Goal: Information Seeking & Learning: Find specific fact

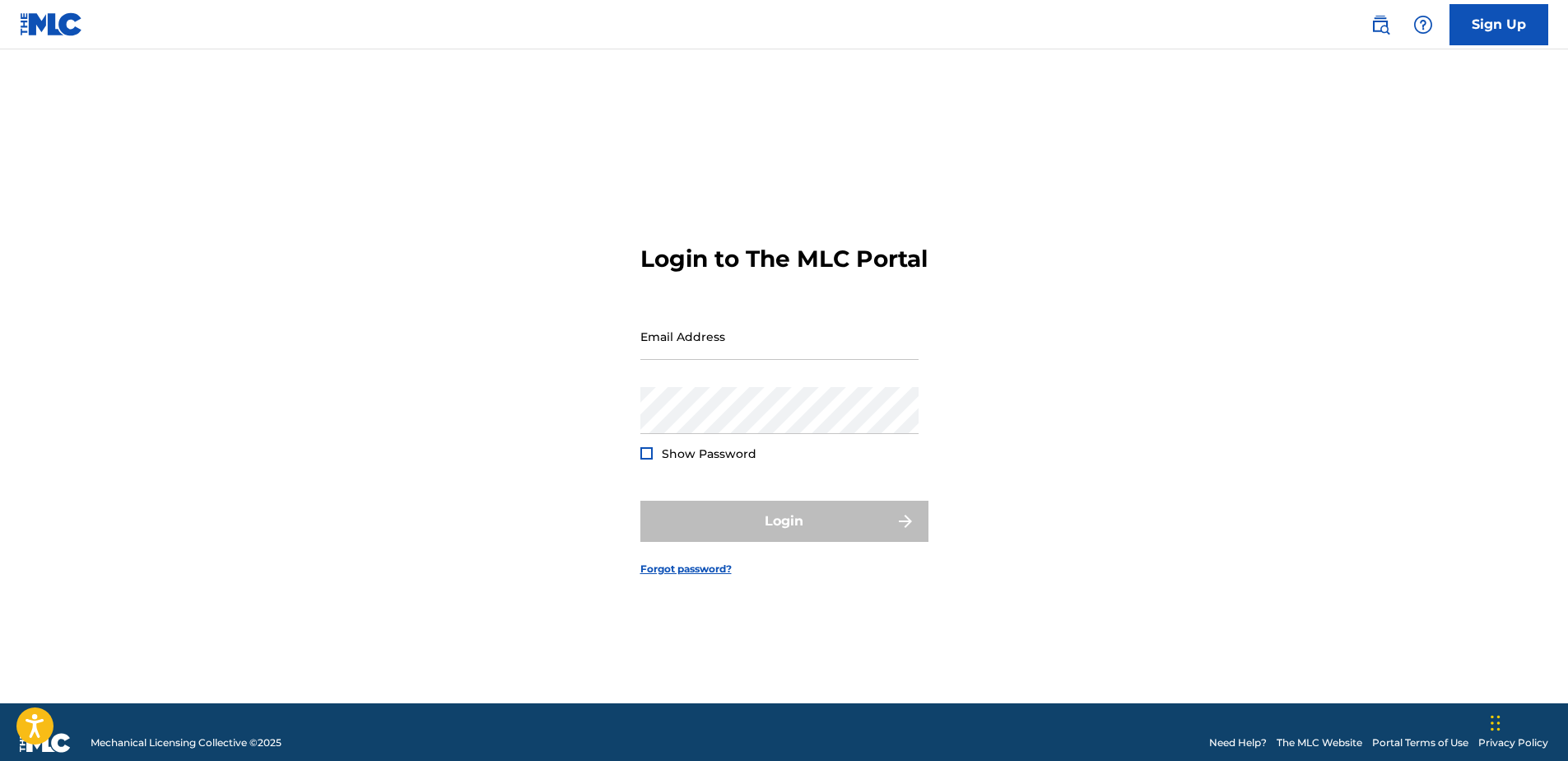
type input "[EMAIL_ADDRESS][DOMAIN_NAME]"
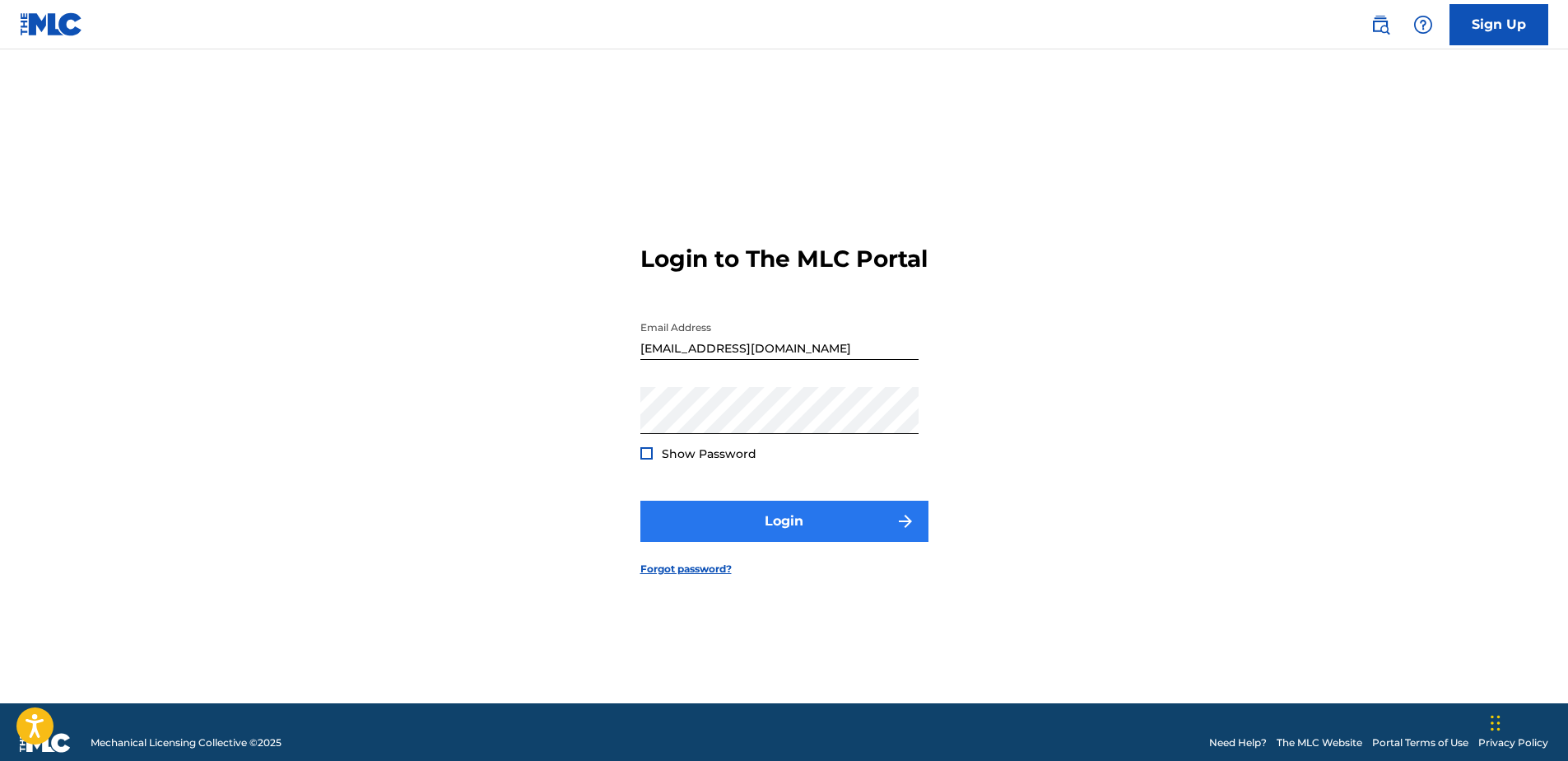
click at [704, 518] on div "Login" at bounding box center [784, 521] width 288 height 41
click at [711, 525] on button "Login" at bounding box center [784, 521] width 288 height 41
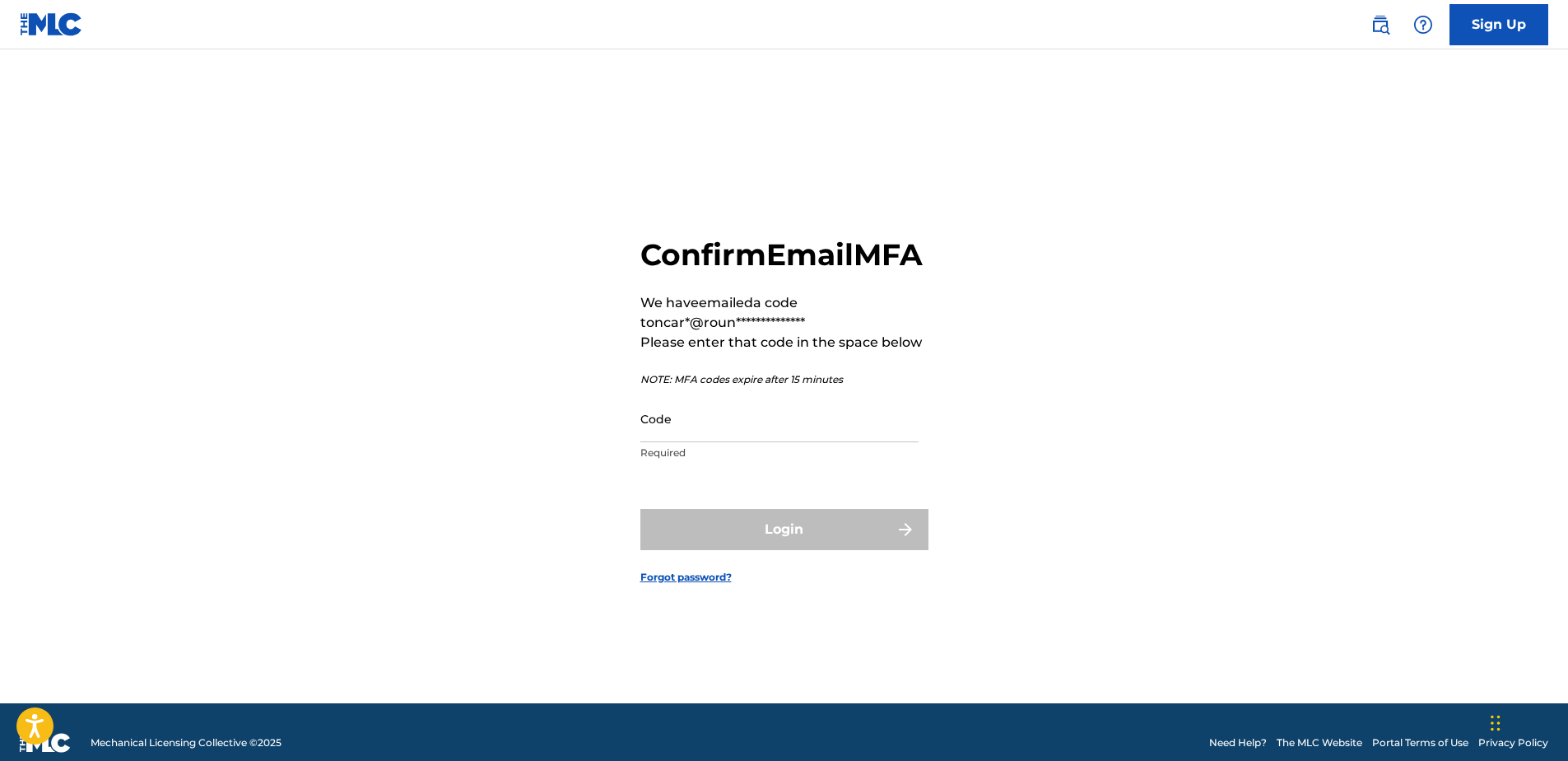
drag, startPoint x: 757, startPoint y: 452, endPoint x: 748, endPoint y: 504, distance: 52.8
click at [757, 442] on input "Code" at bounding box center [779, 418] width 278 height 47
paste input "615778"
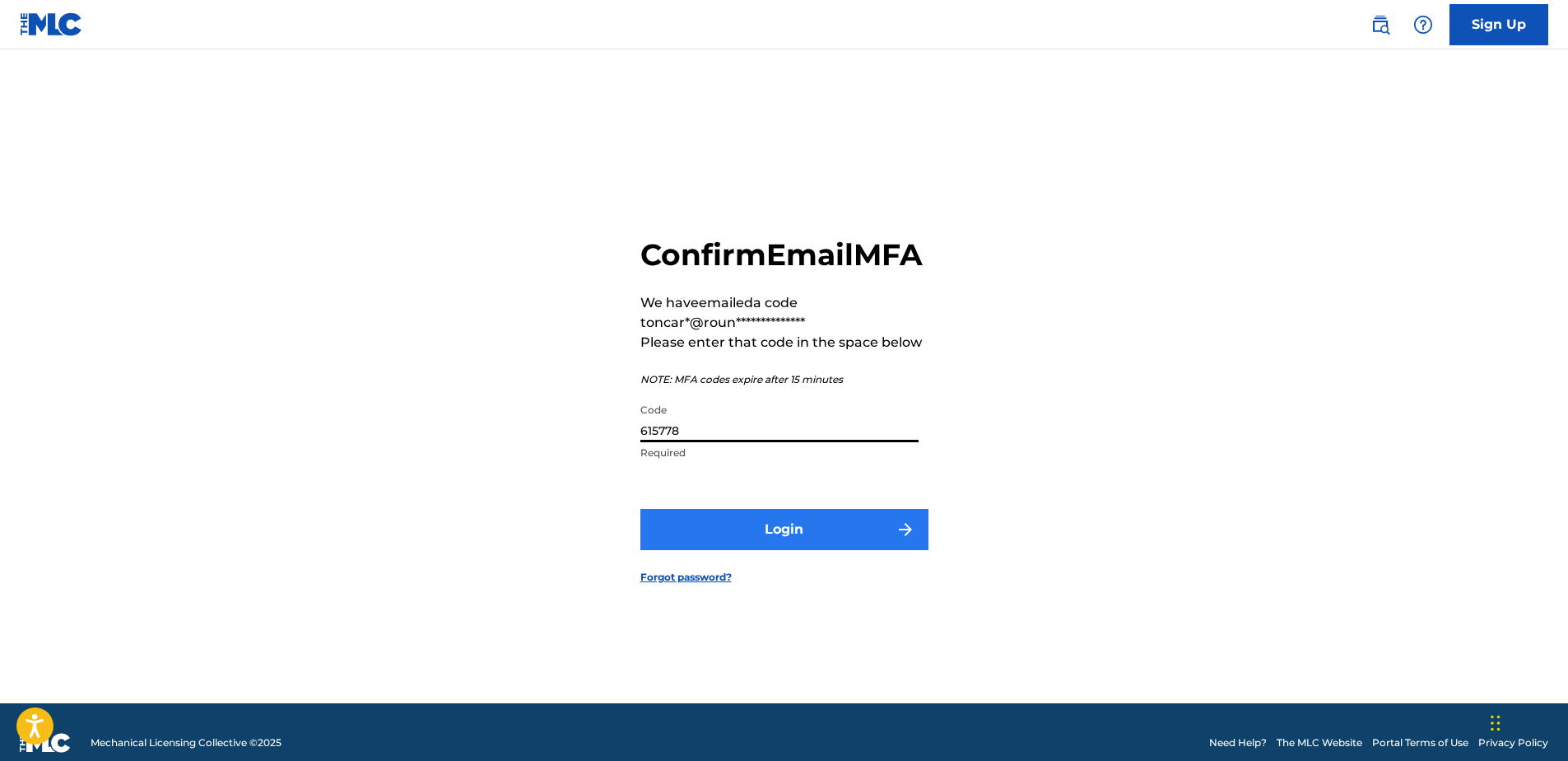
type input "615778"
click at [748, 535] on button "Login" at bounding box center [784, 529] width 288 height 41
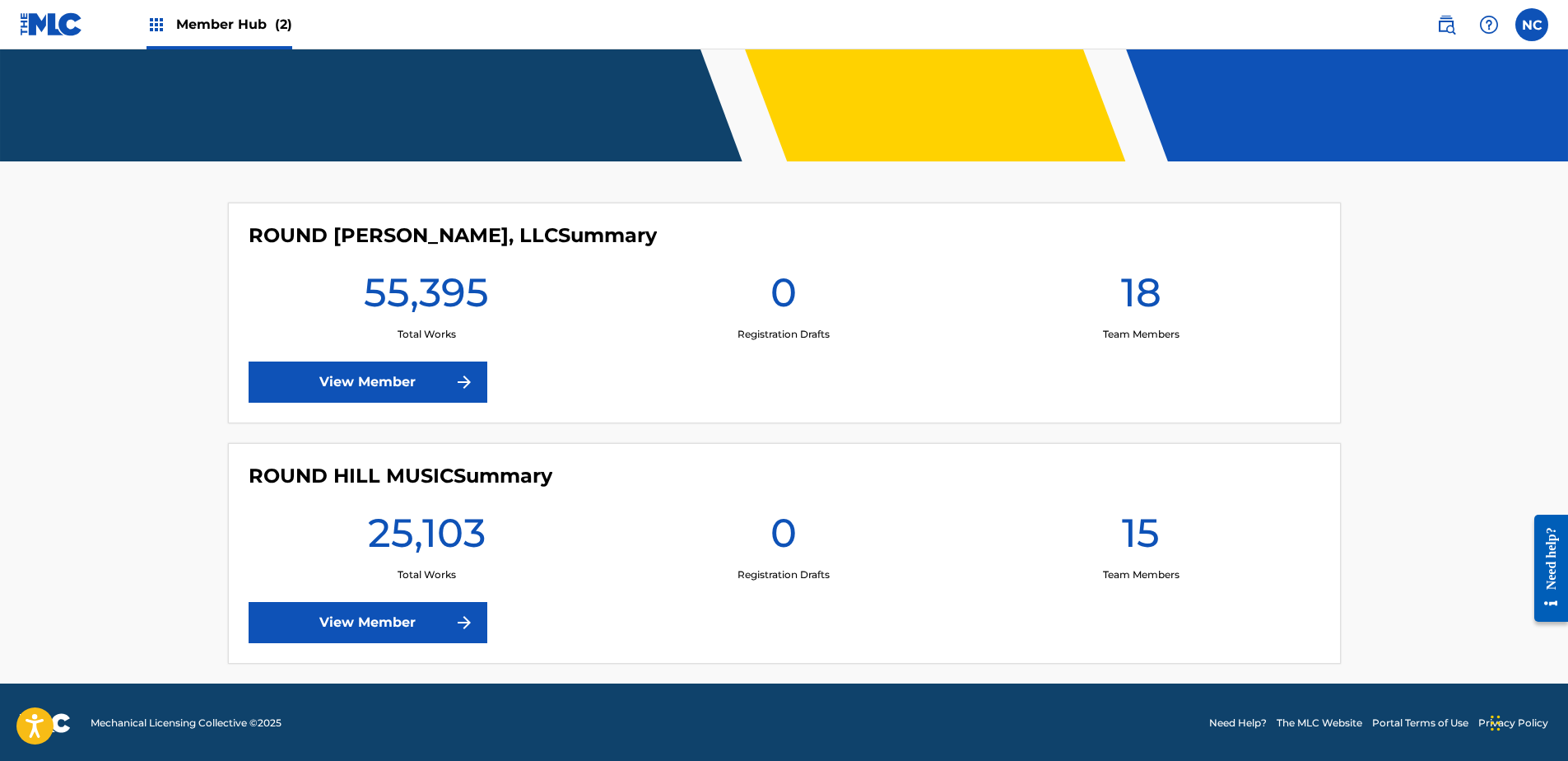
scroll to position [293, 0]
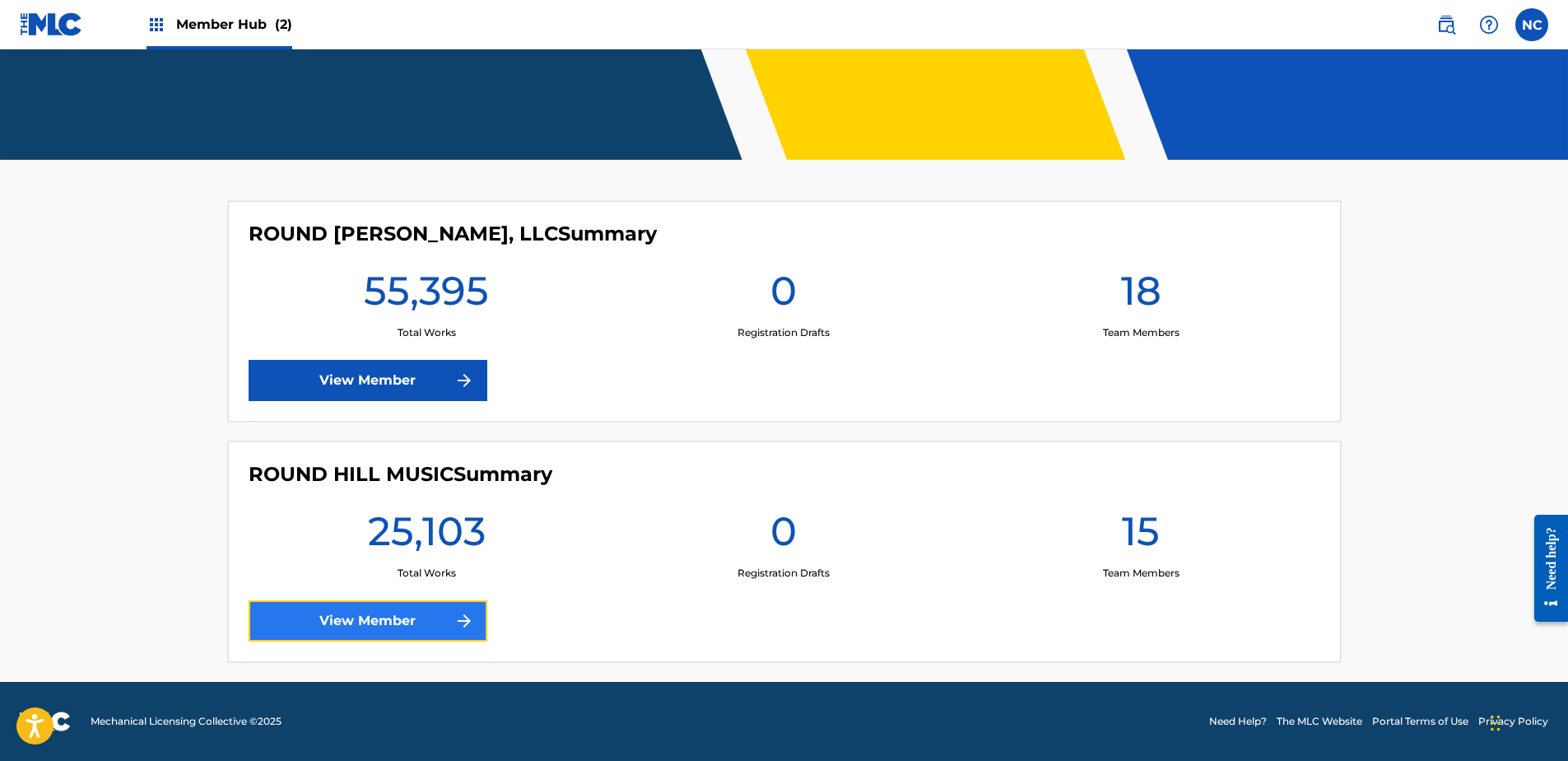
click at [443, 629] on link "View Member" at bounding box center [368, 620] width 239 height 41
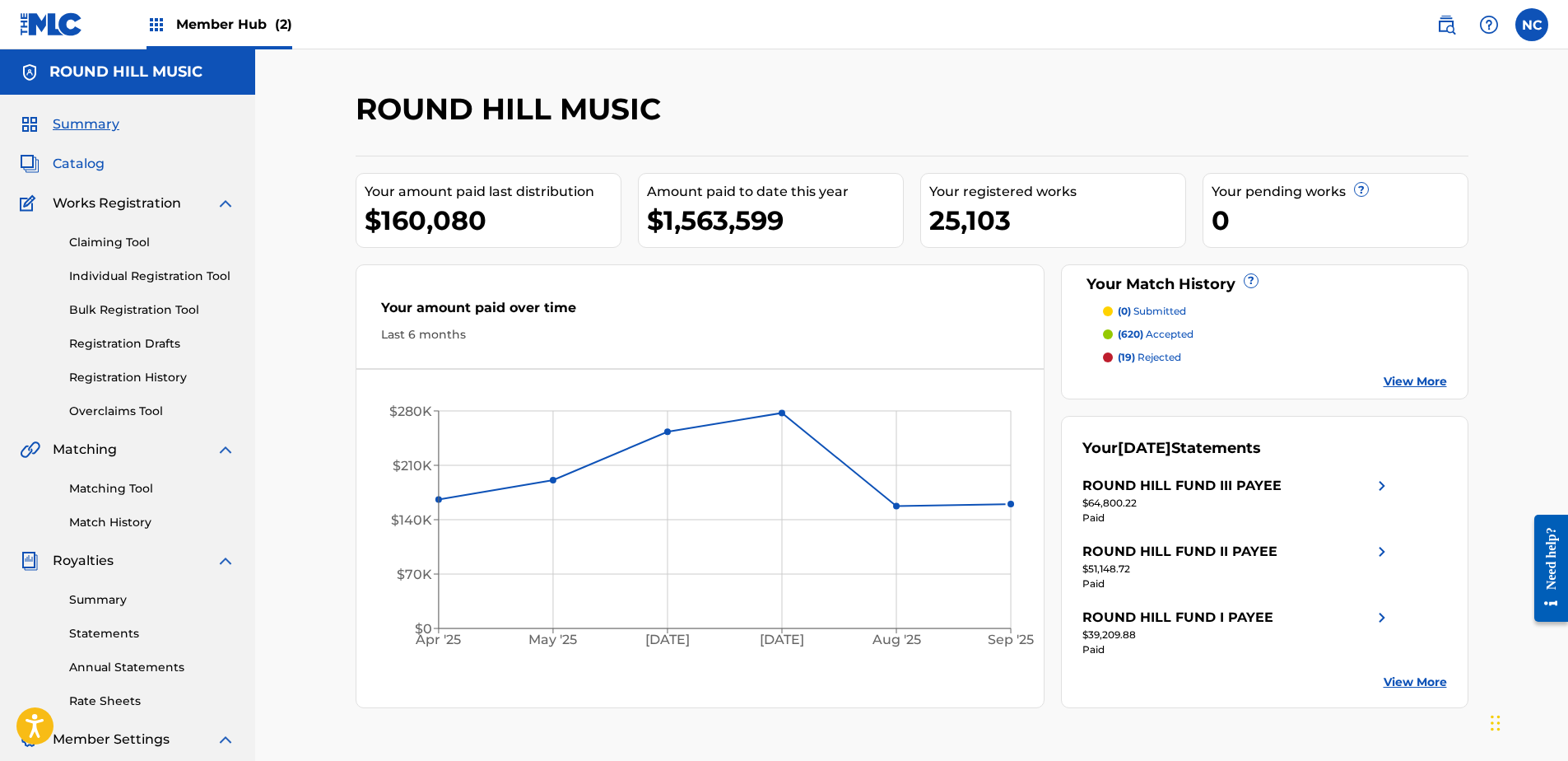
click at [93, 169] on span "Catalog" at bounding box center [79, 163] width 52 height 20
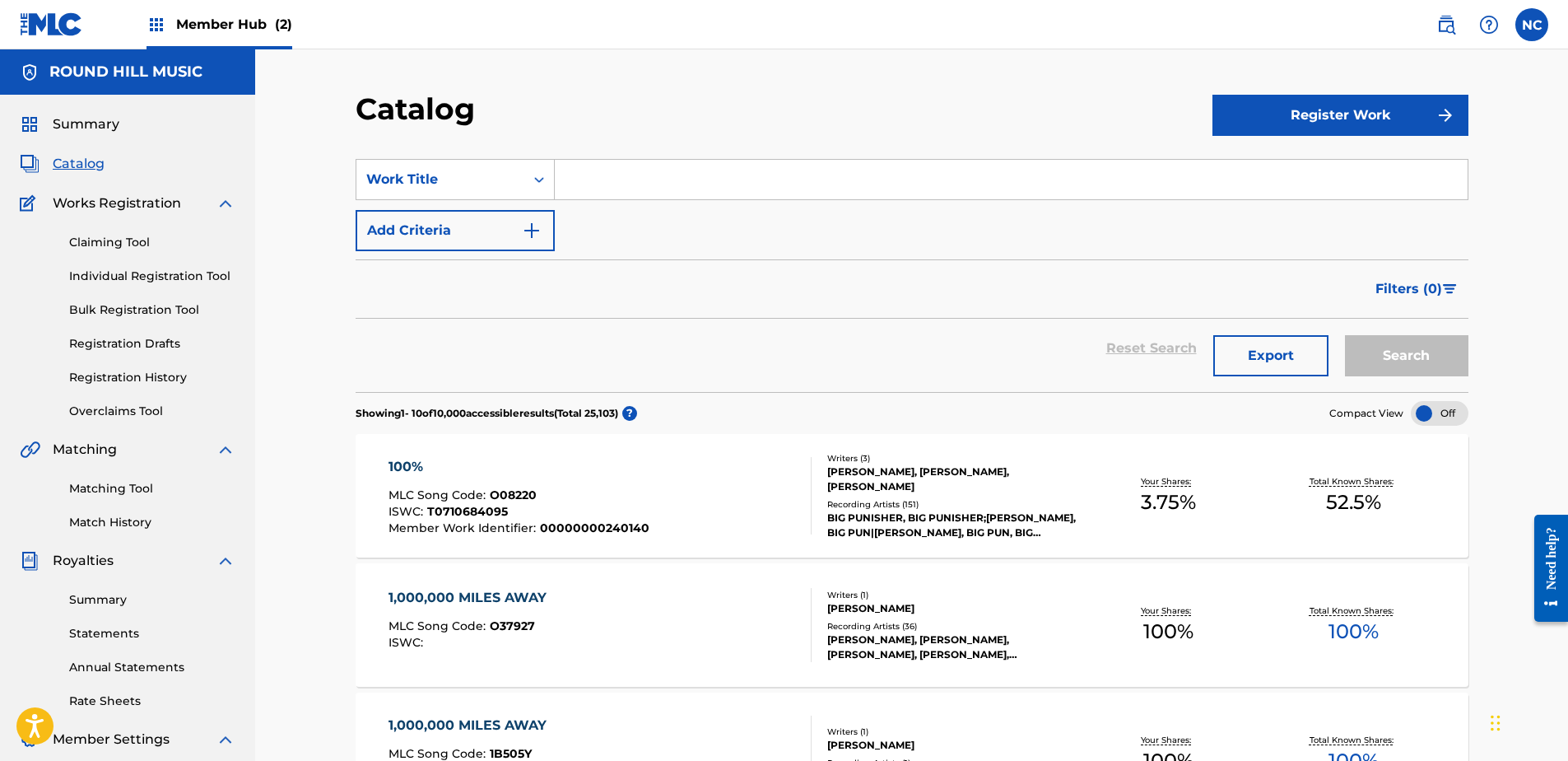
click at [578, 173] on input "Search Form" at bounding box center [1010, 178] width 913 height 39
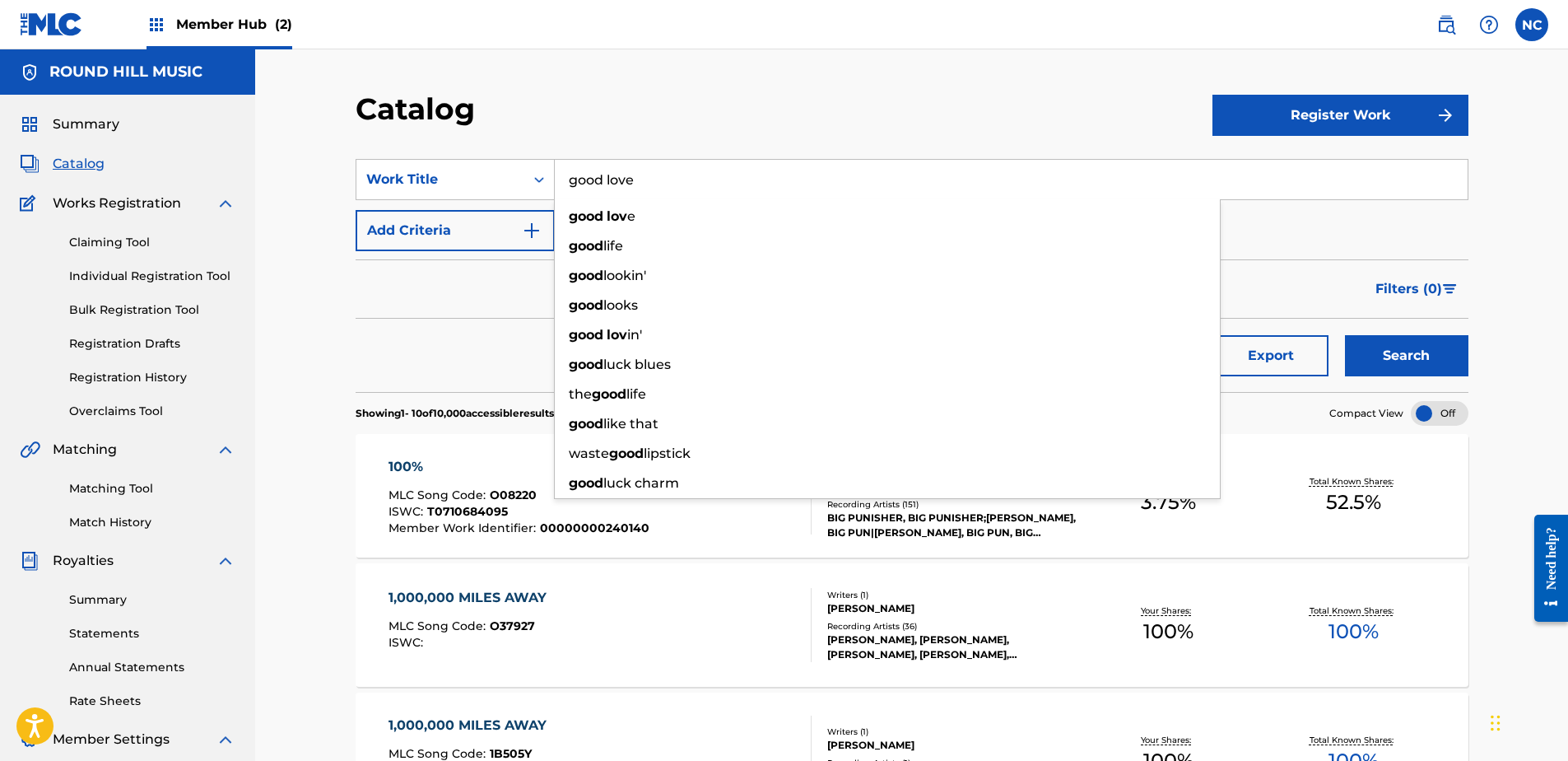
type input "good love"
click at [1345, 335] on button "Search" at bounding box center [1407, 355] width 124 height 41
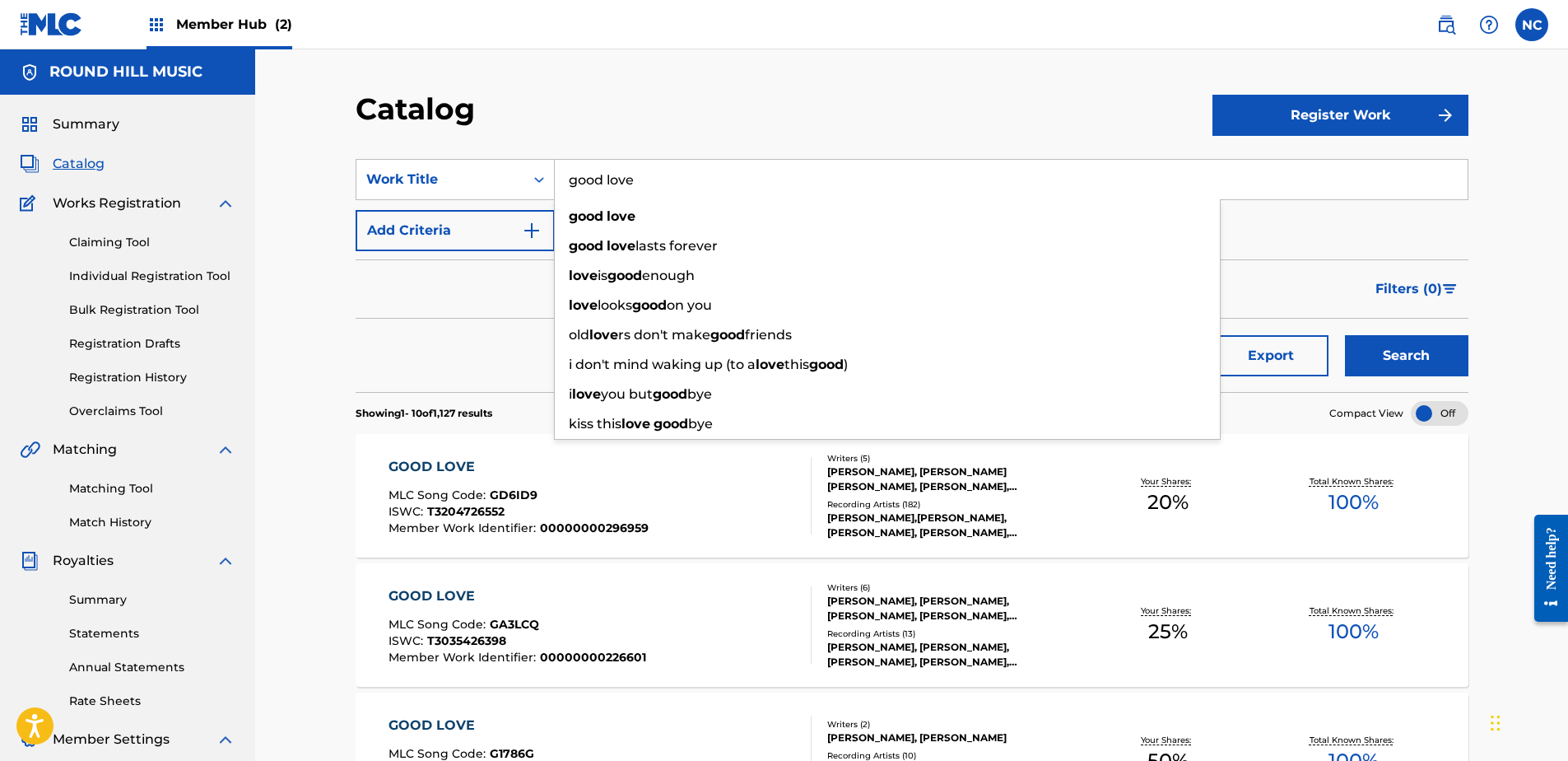
click at [670, 100] on div "Catalog" at bounding box center [784, 114] width 857 height 49
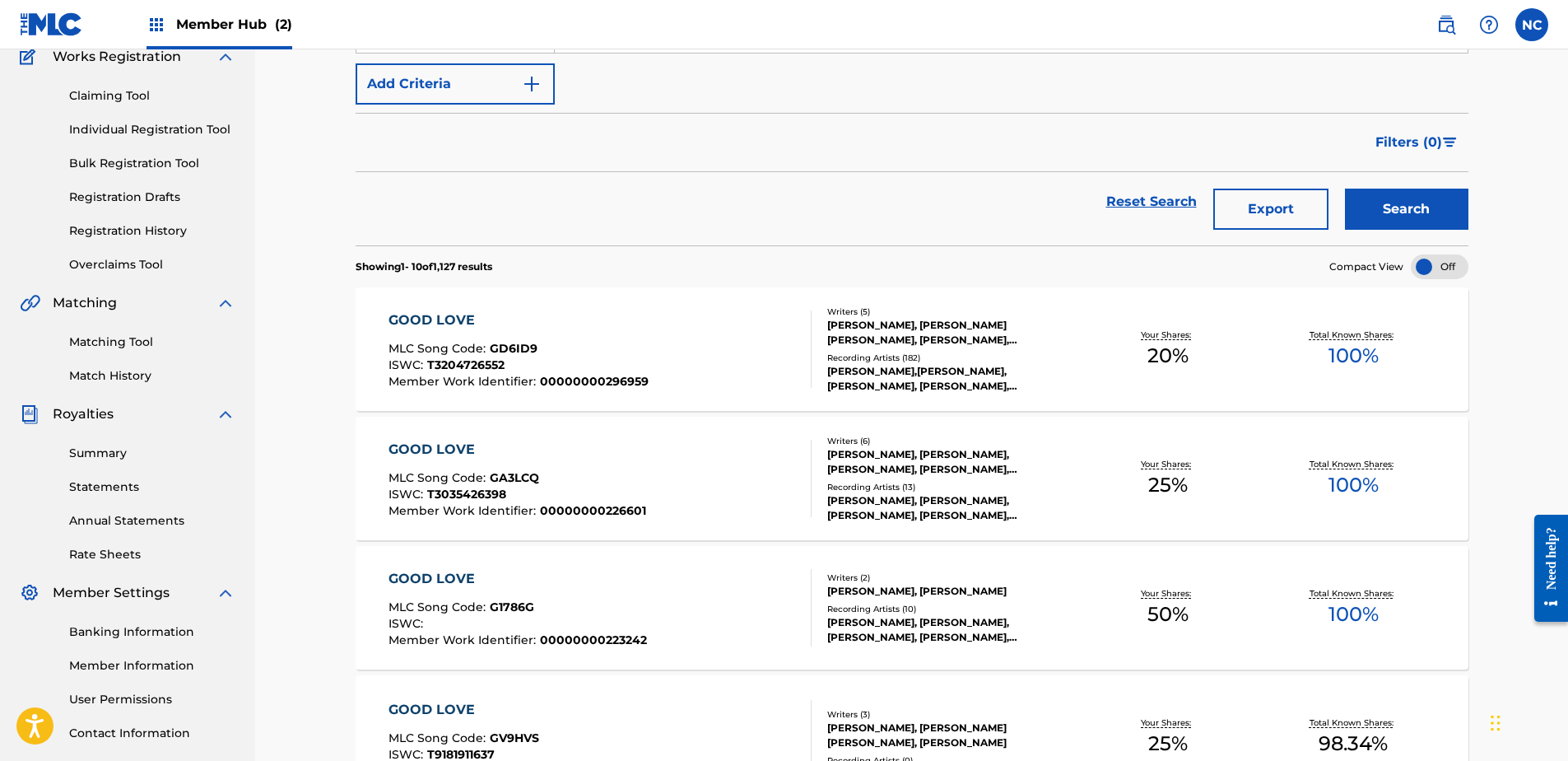
scroll to position [165, 0]
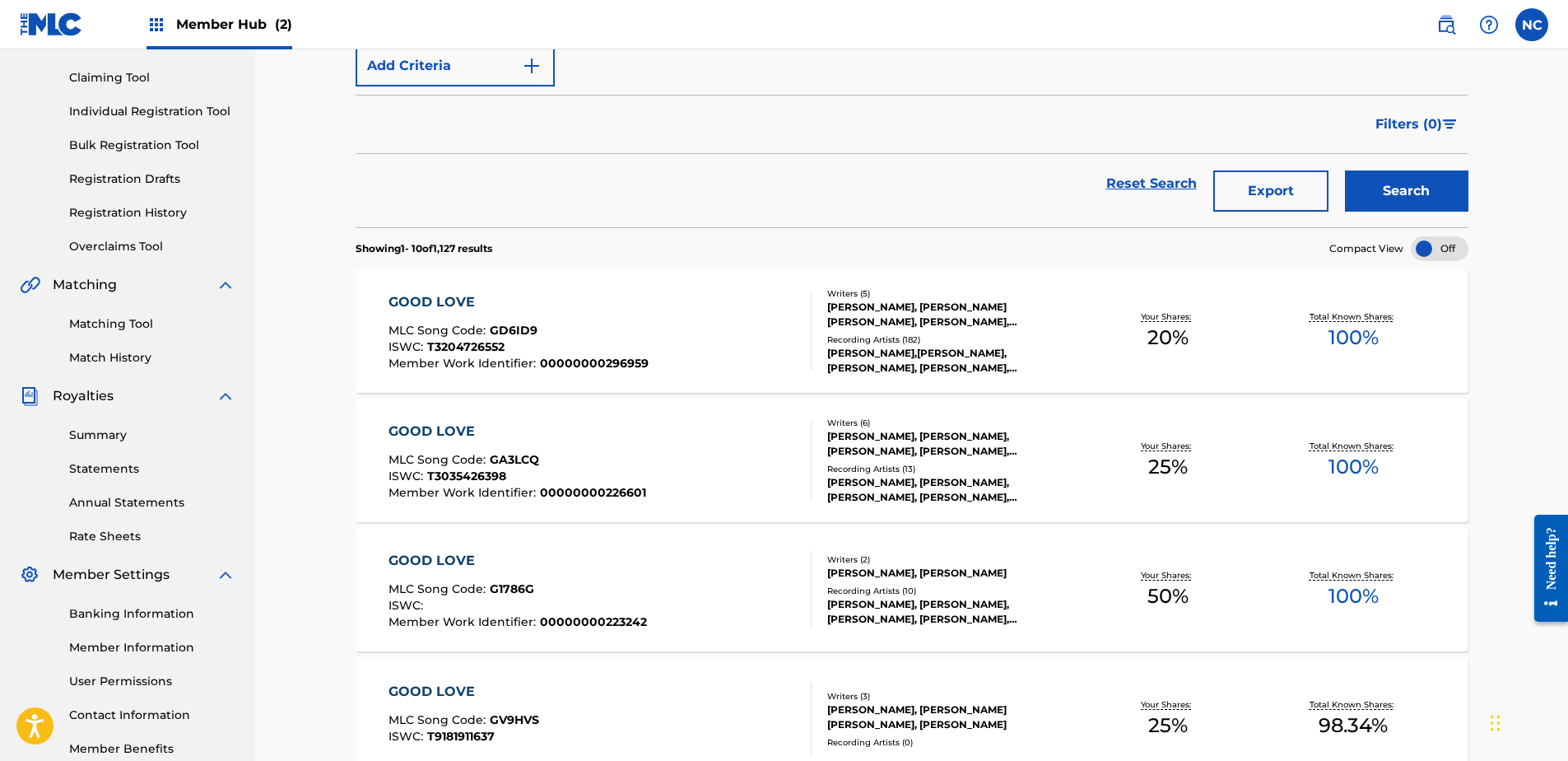
click at [975, 312] on div "[PERSON_NAME], [PERSON_NAME] [PERSON_NAME], [PERSON_NAME], [PERSON_NAME]" at bounding box center [951, 314] width 249 height 30
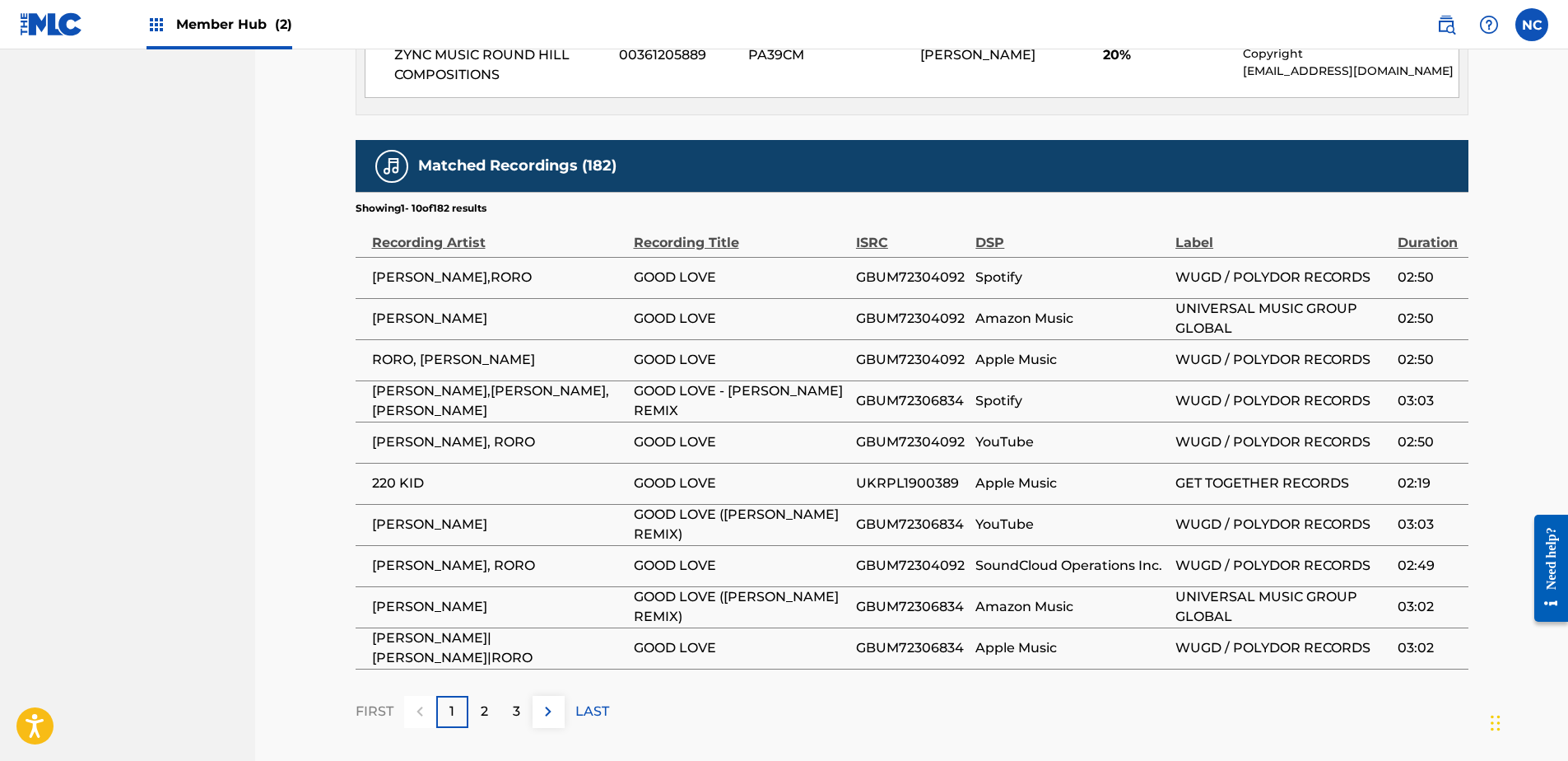
scroll to position [2066, 0]
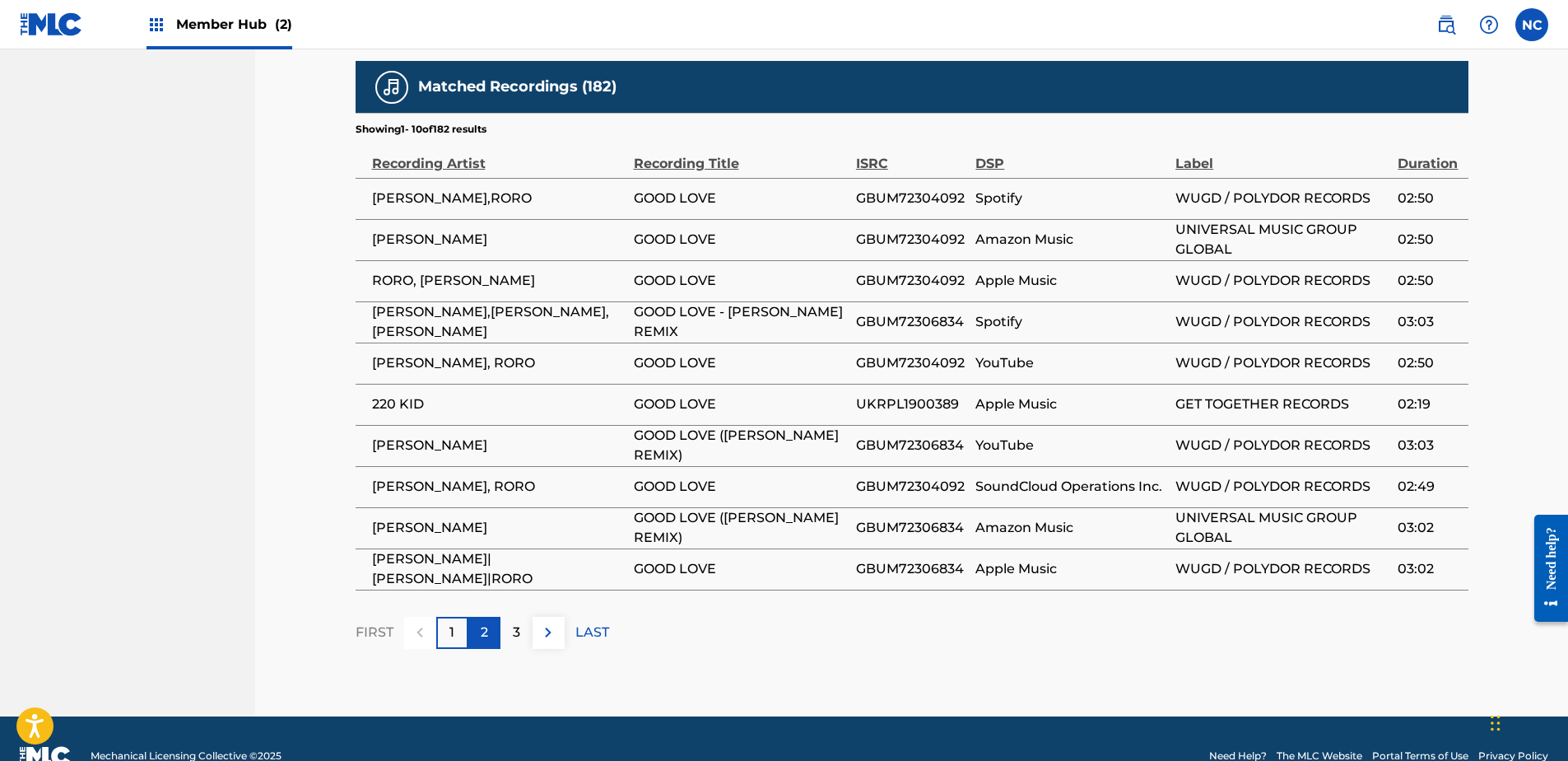
click at [471, 617] on div "2" at bounding box center [484, 632] width 32 height 32
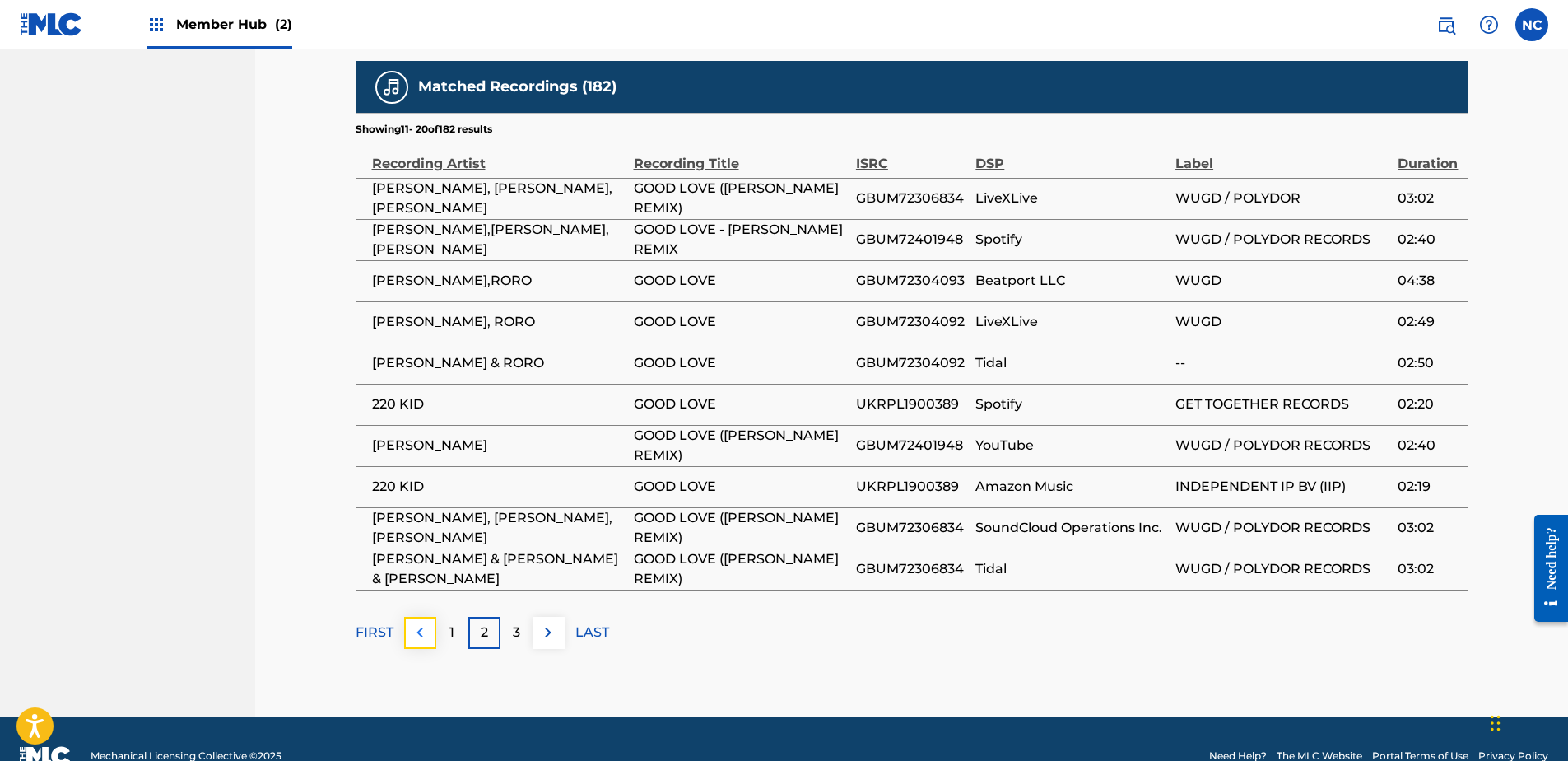
click at [435, 617] on button at bounding box center [419, 632] width 32 height 32
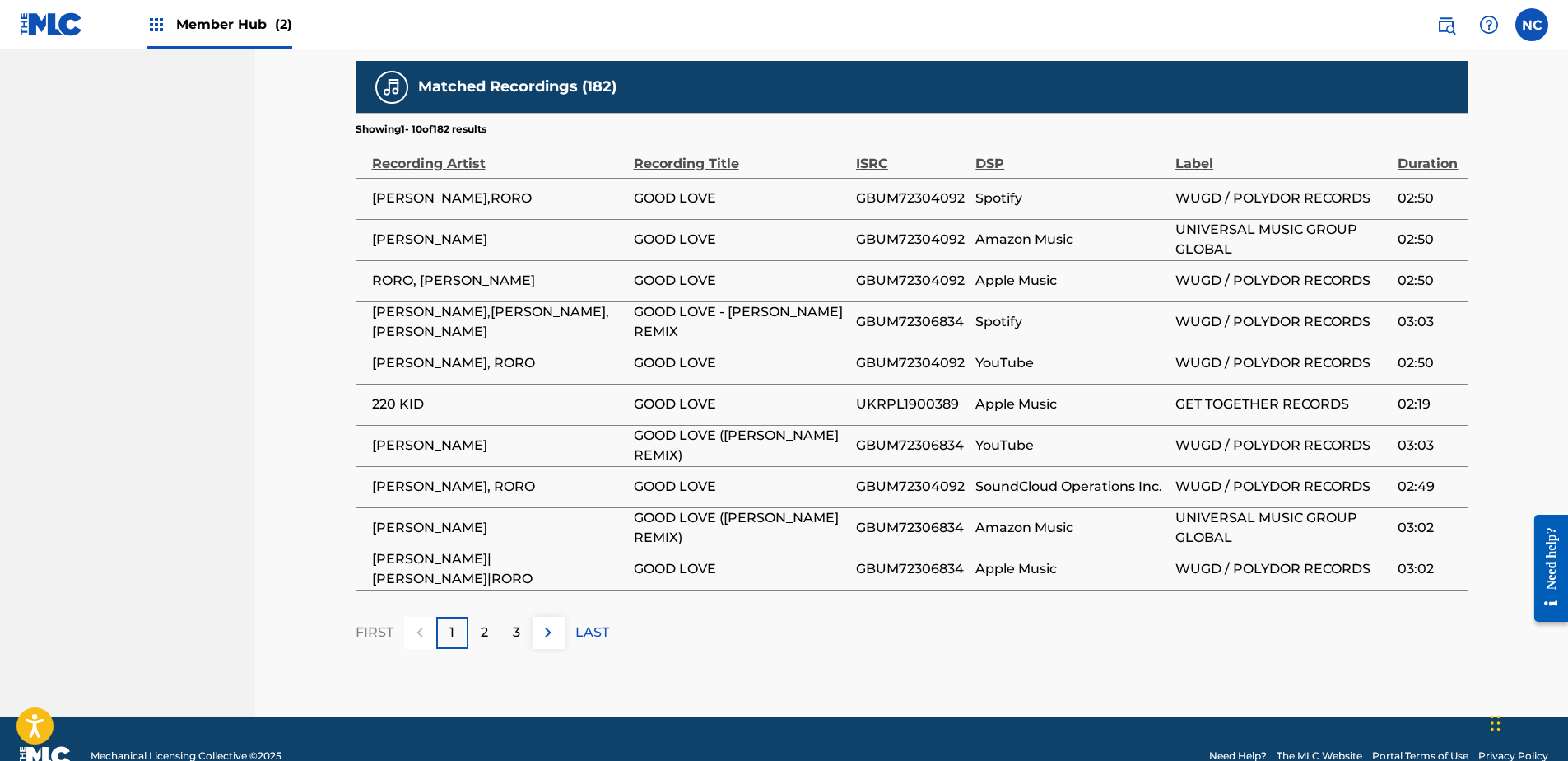
click at [455, 617] on div "1" at bounding box center [452, 632] width 32 height 32
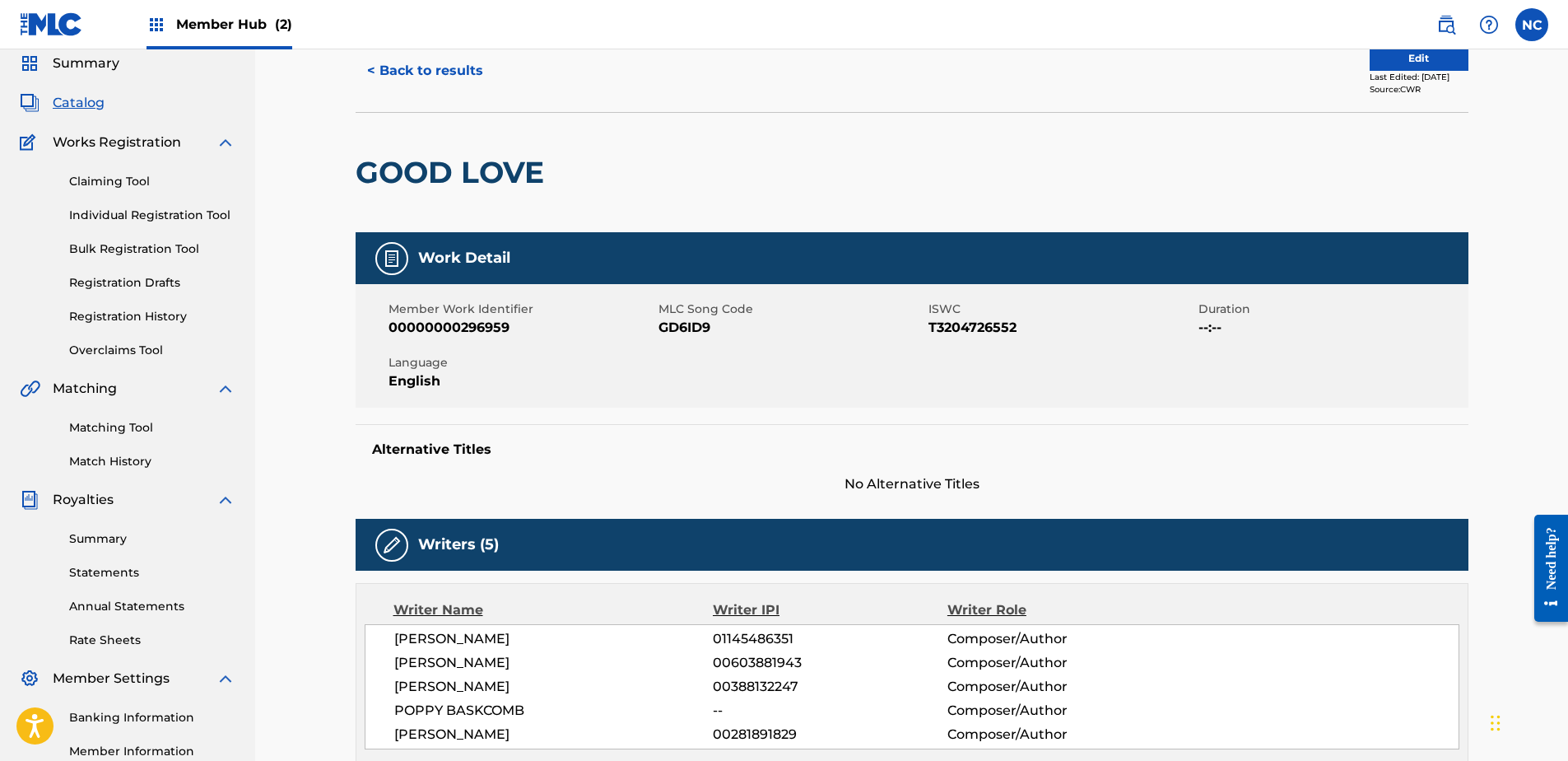
scroll to position [0, 0]
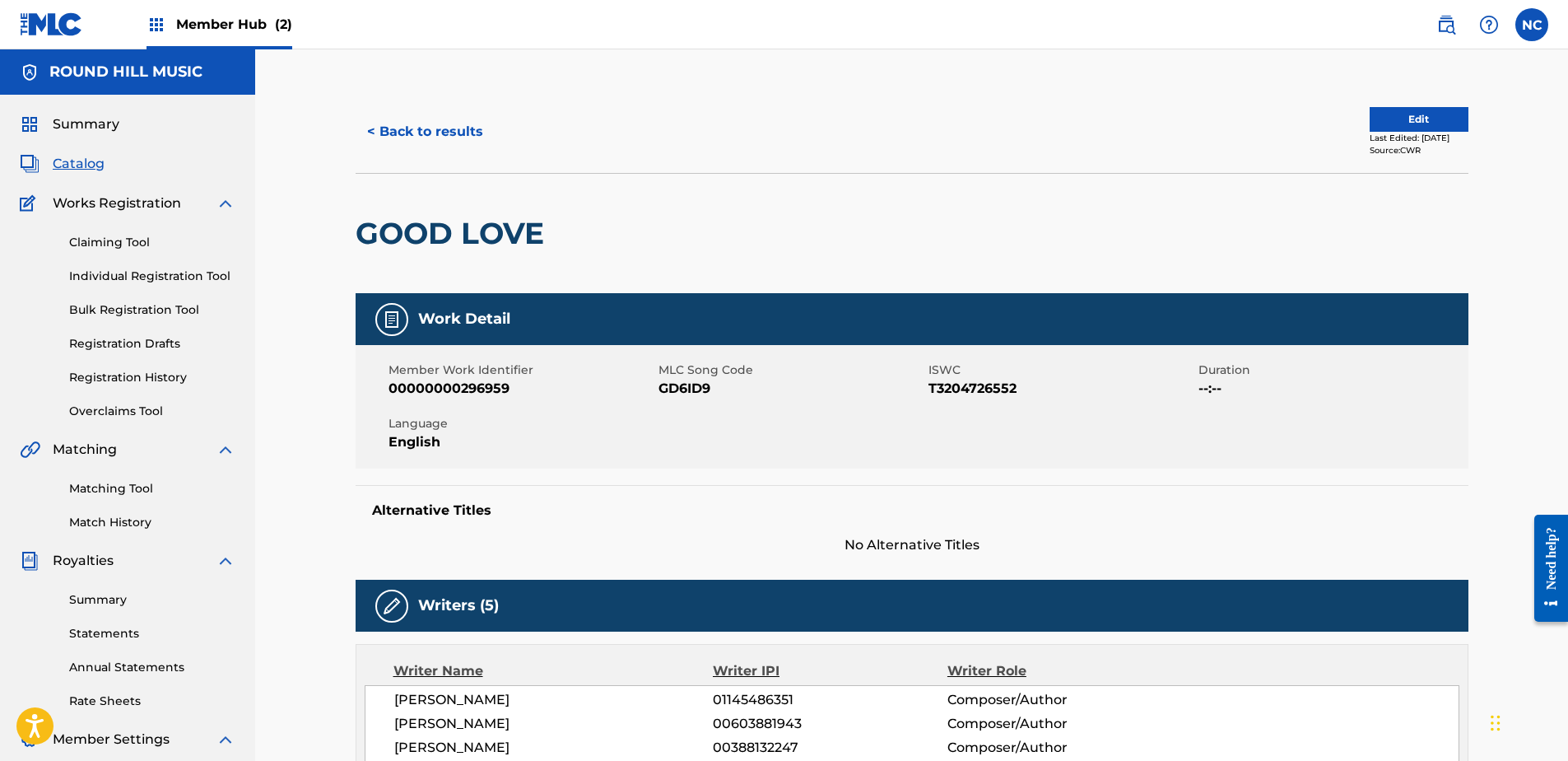
click at [85, 168] on span "Catalog" at bounding box center [79, 163] width 52 height 20
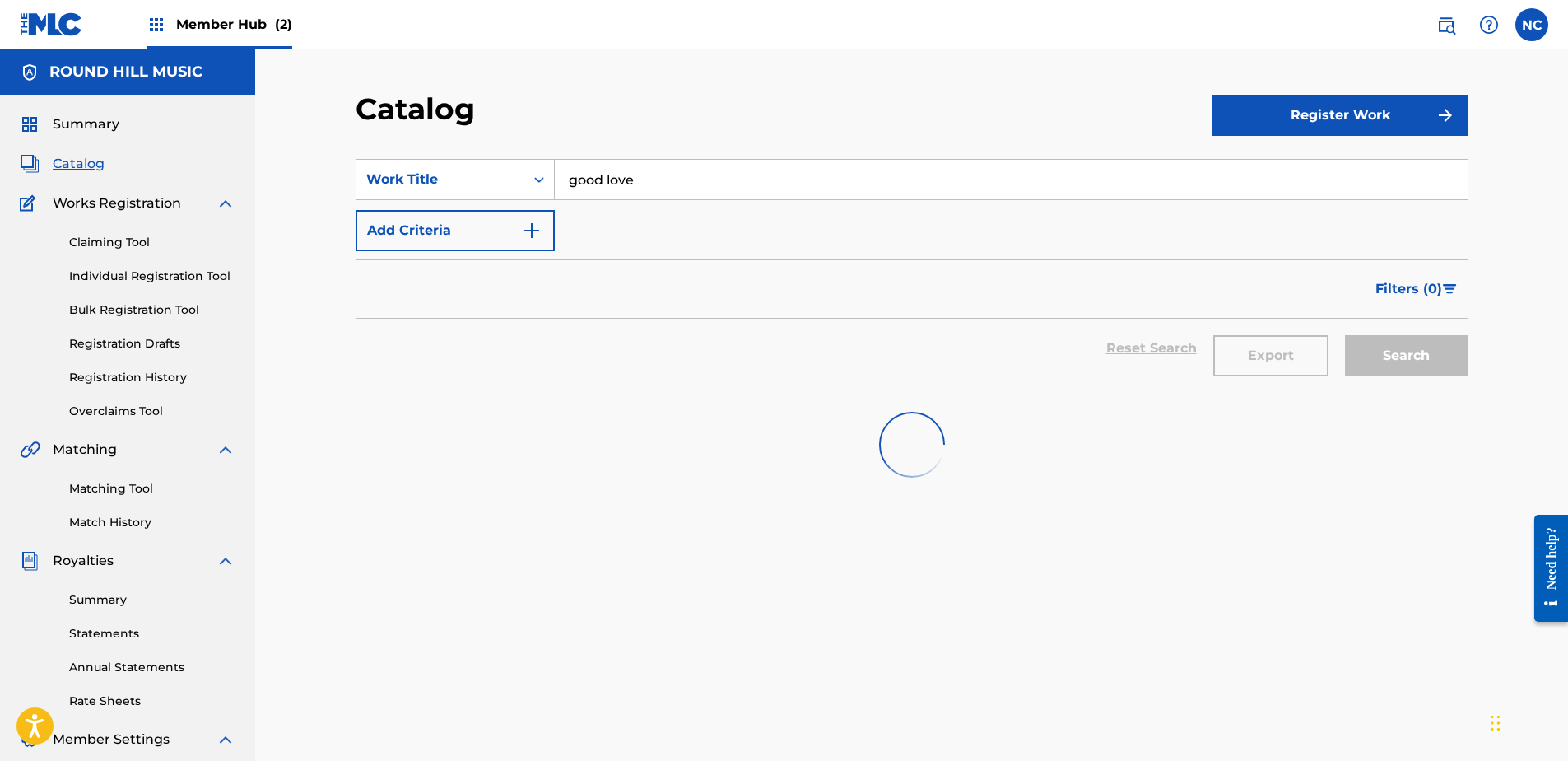
click at [768, 189] on input "good love" at bounding box center [1010, 178] width 913 height 39
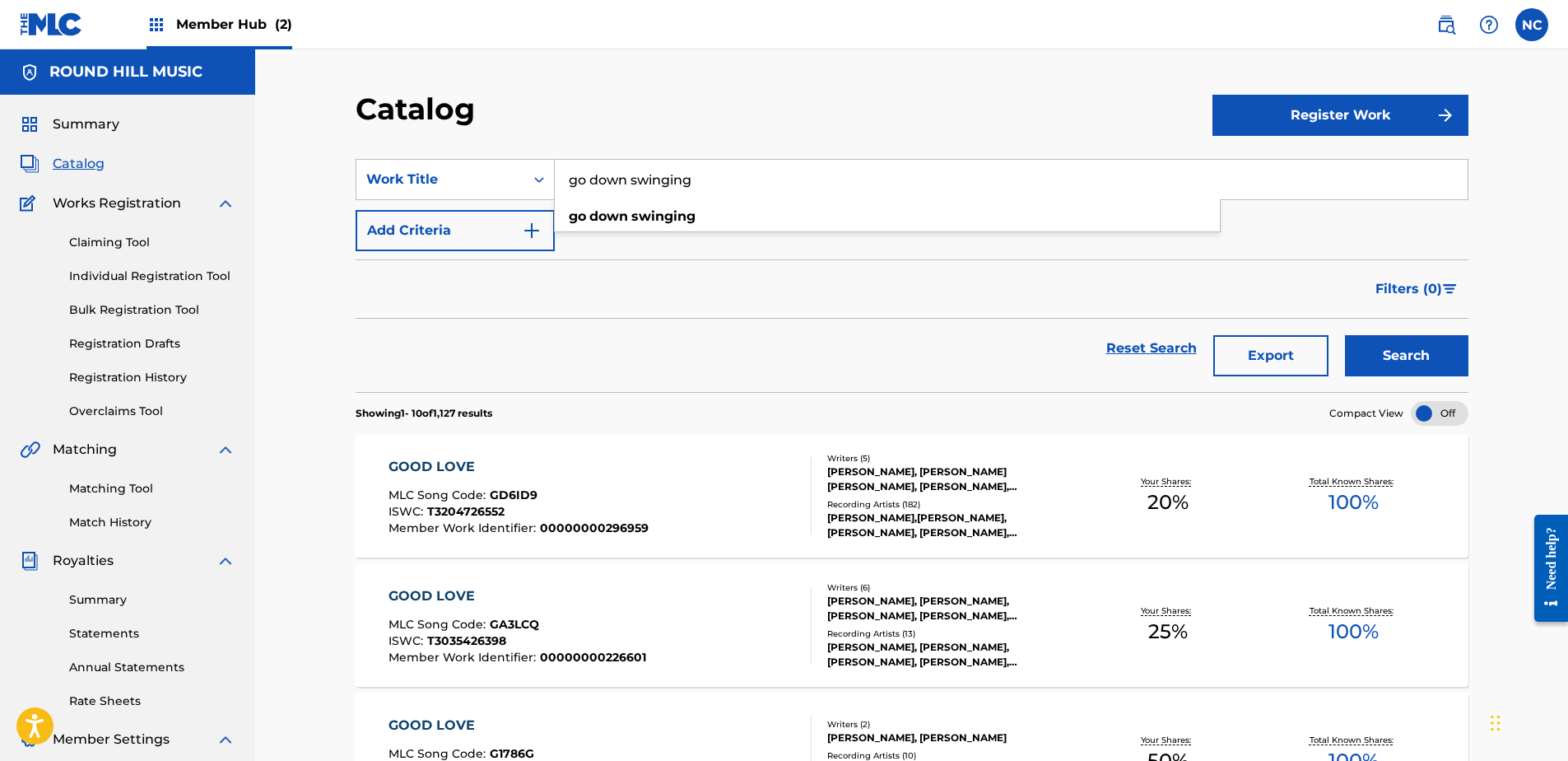
type input "go down swinging"
click at [769, 211] on div "go down swinging" at bounding box center [887, 216] width 665 height 30
click at [1368, 350] on button "Search" at bounding box center [1407, 355] width 124 height 41
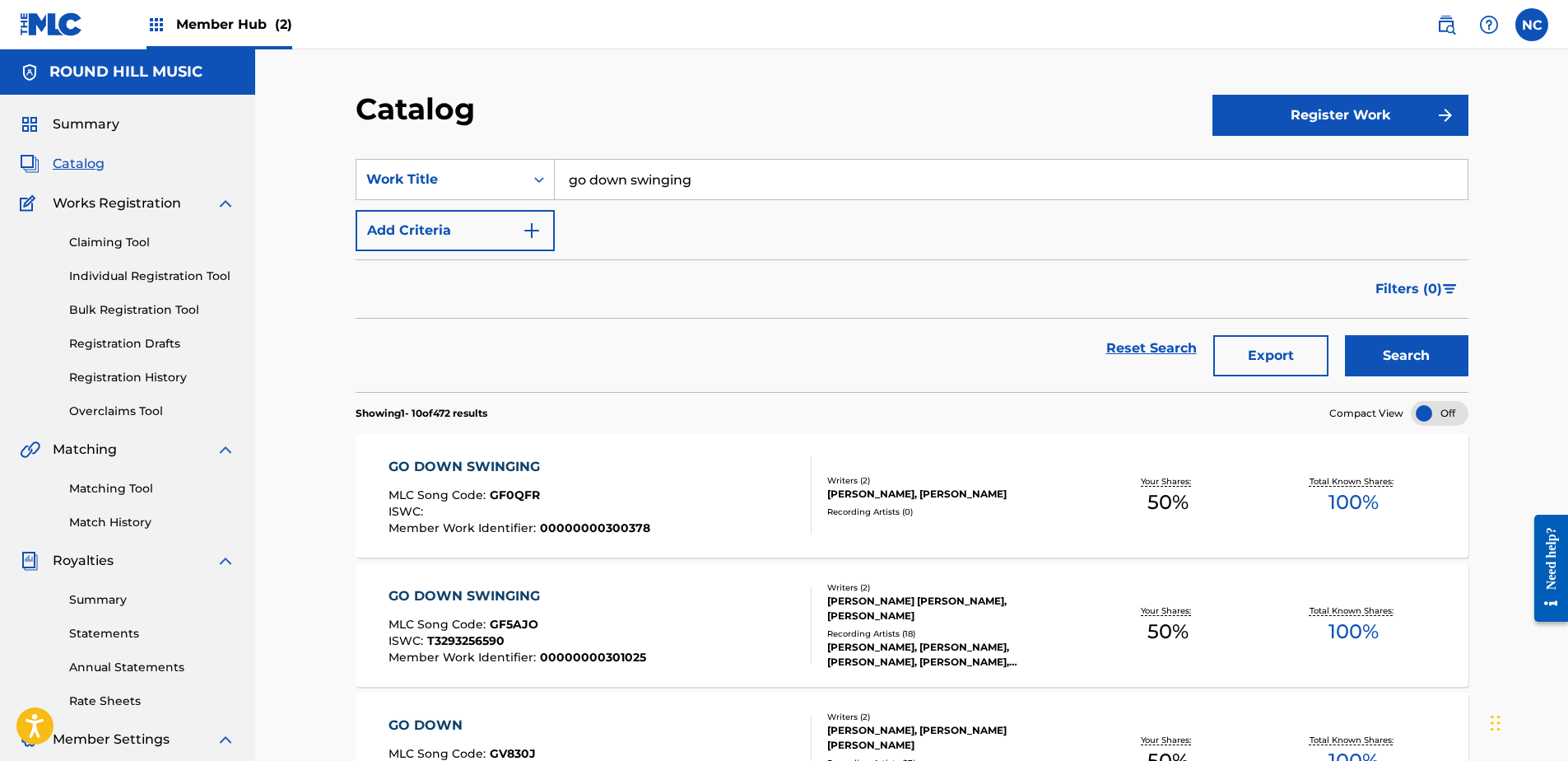
click at [1104, 512] on div "Your Shares: 50 %" at bounding box center [1168, 496] width 185 height 50
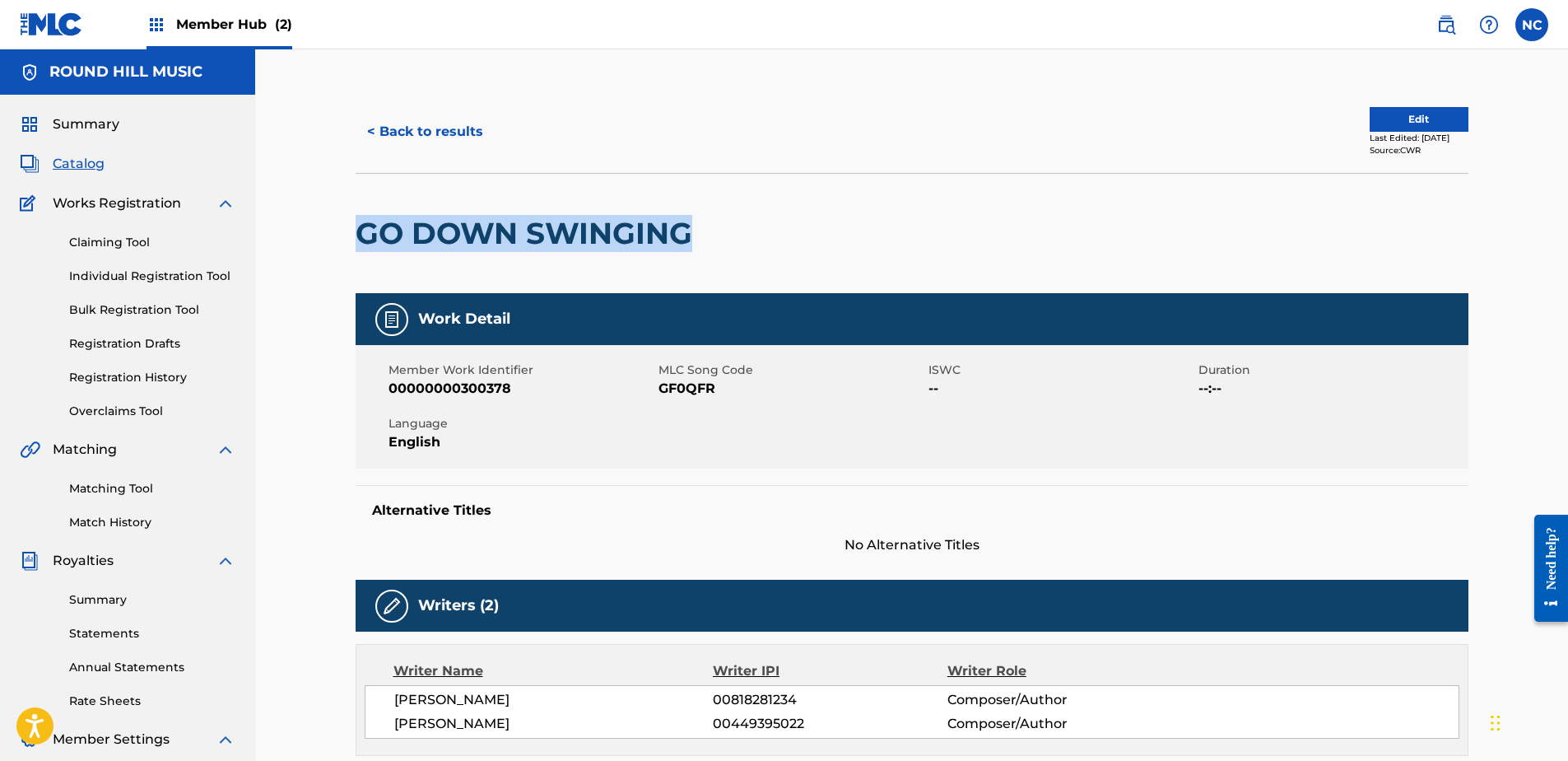
drag, startPoint x: 692, startPoint y: 231, endPoint x: 311, endPoint y: 235, distance: 381.0
click at [311, 235] on div "< Back to results Edit Last Edited: [DATE] Source: CWR GO DOWN SWINGING Work De…" at bounding box center [912, 756] width 1313 height 1415
copy h2 "GO DOWN SWINGING"
click at [475, 127] on button "< Back to results" at bounding box center [425, 131] width 139 height 41
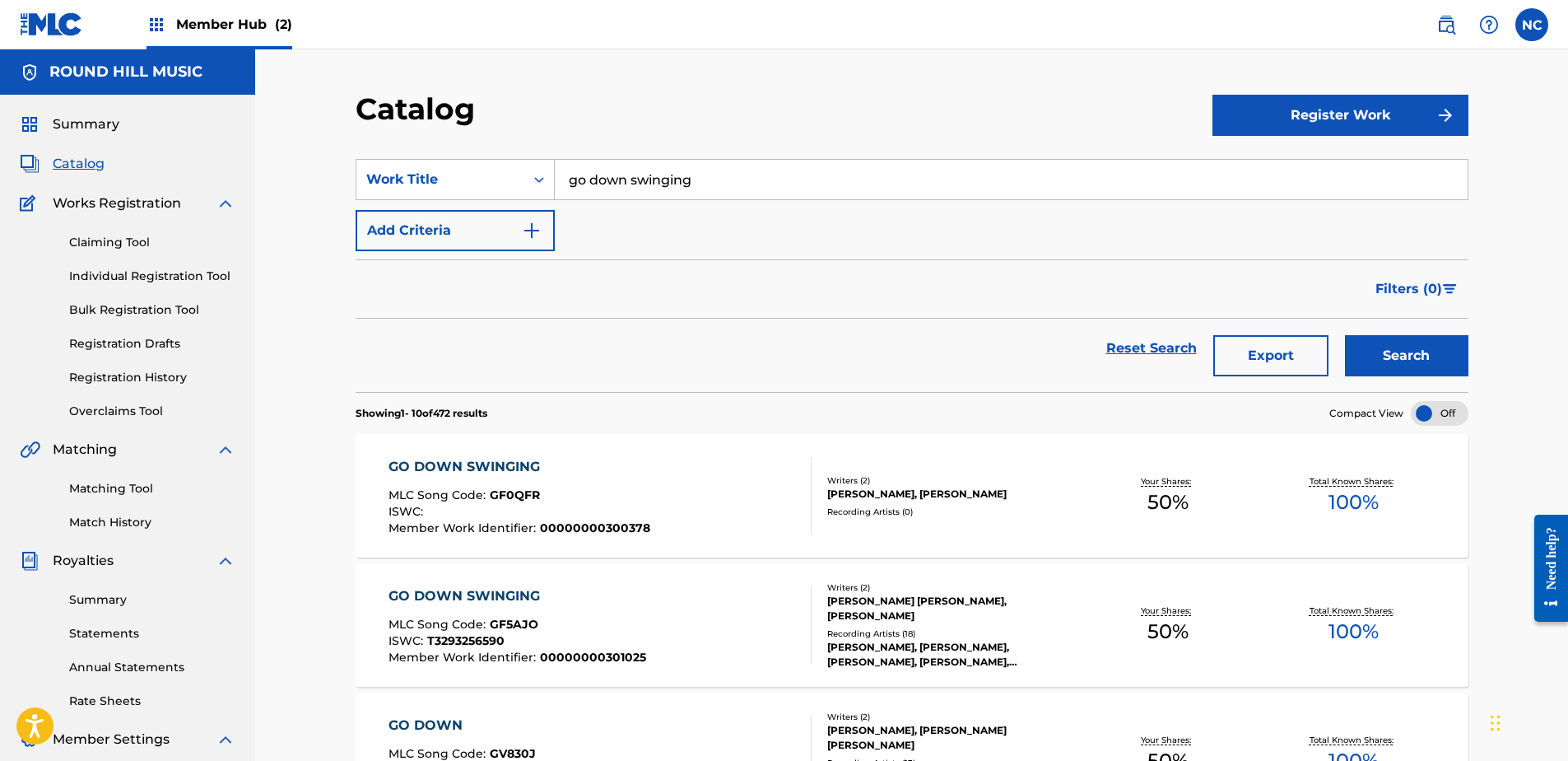
click at [1055, 513] on div "Recording Artists ( 0 )" at bounding box center [951, 511] width 249 height 12
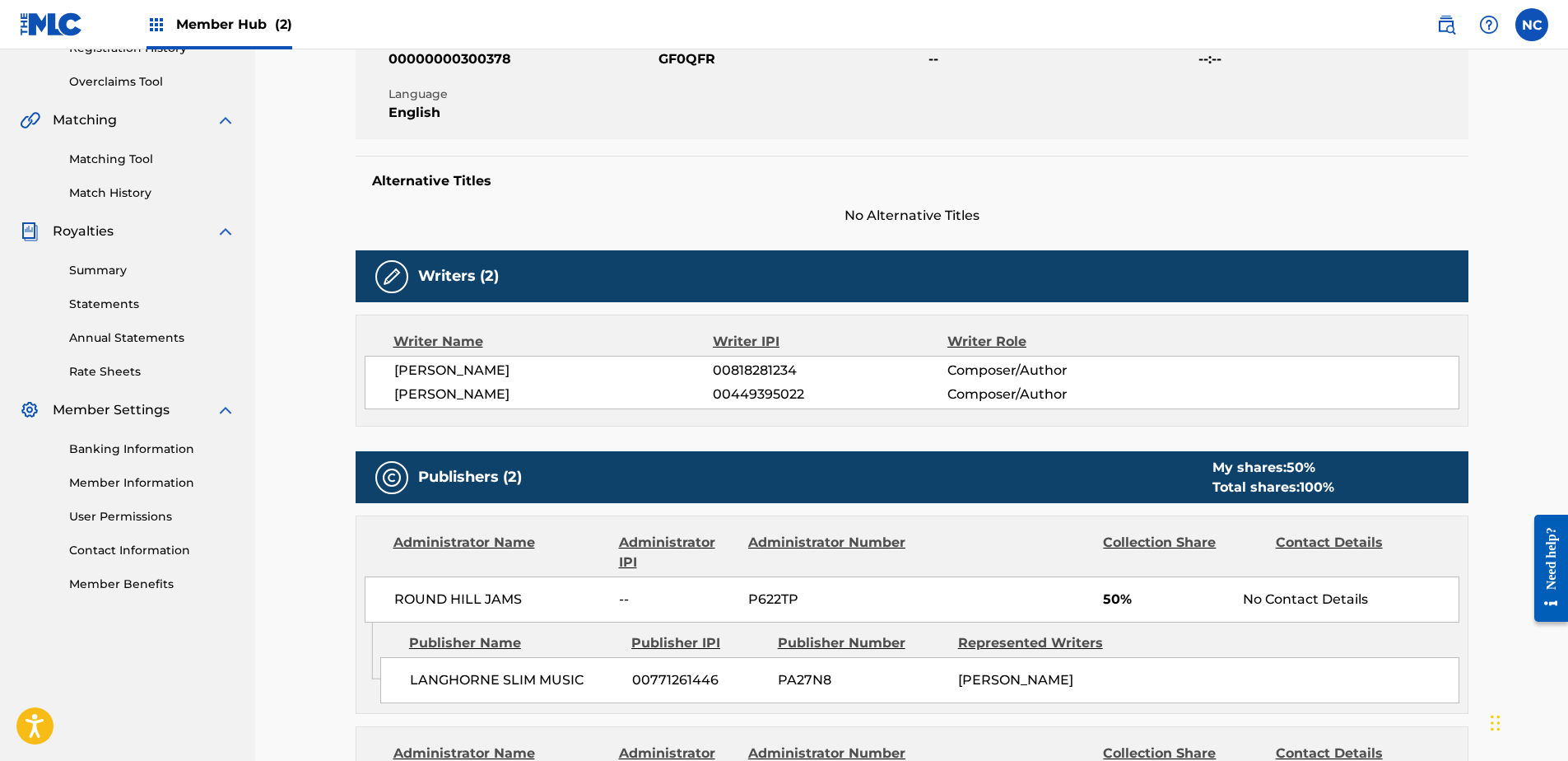
scroll to position [577, 0]
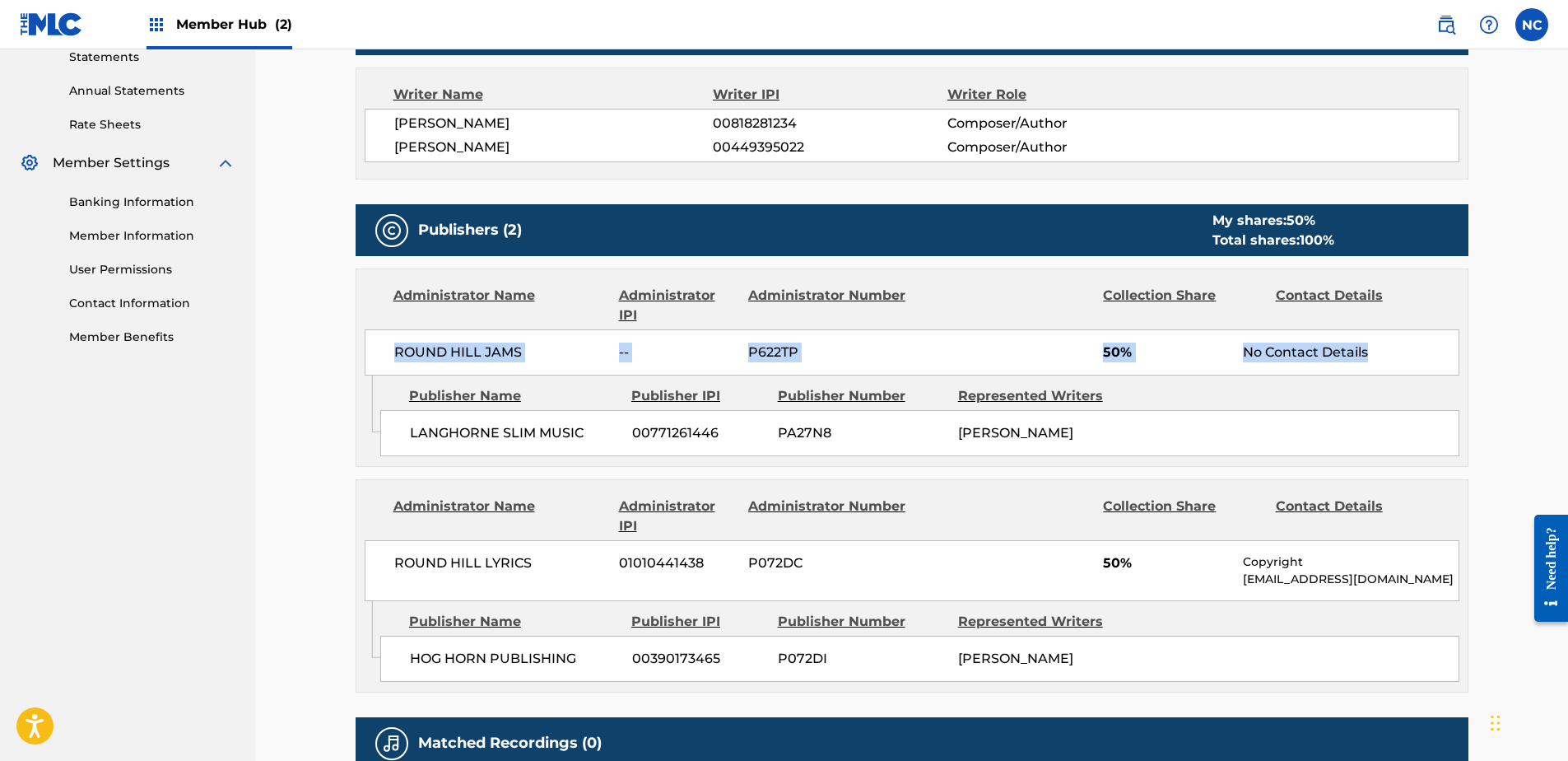
drag, startPoint x: 1374, startPoint y: 340, endPoint x: 370, endPoint y: 358, distance: 1004.2
click at [370, 358] on div "ROUND HILL JAMS -- P622TP 50% No Contact Details" at bounding box center [912, 352] width 1095 height 46
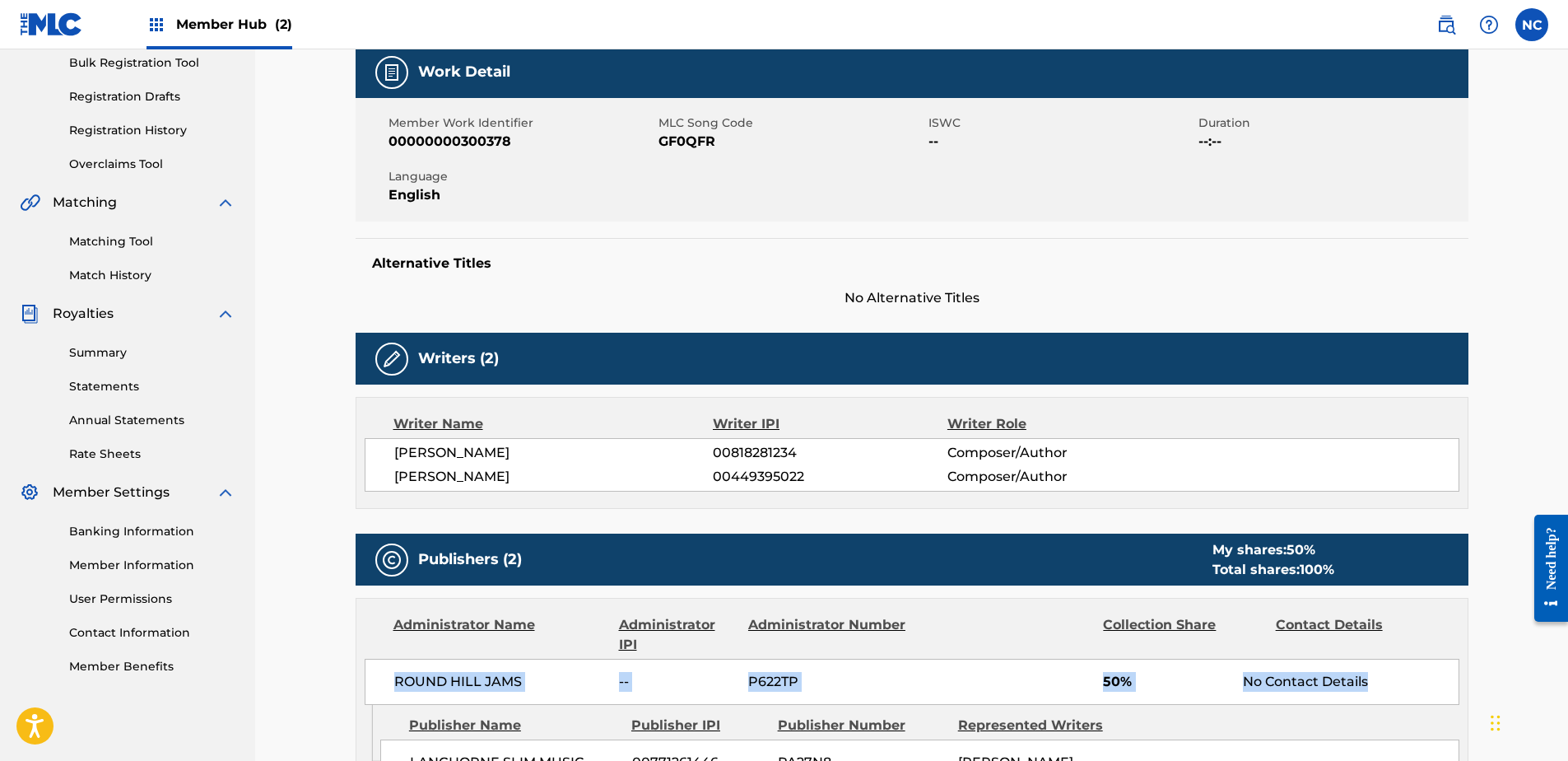
scroll to position [0, 0]
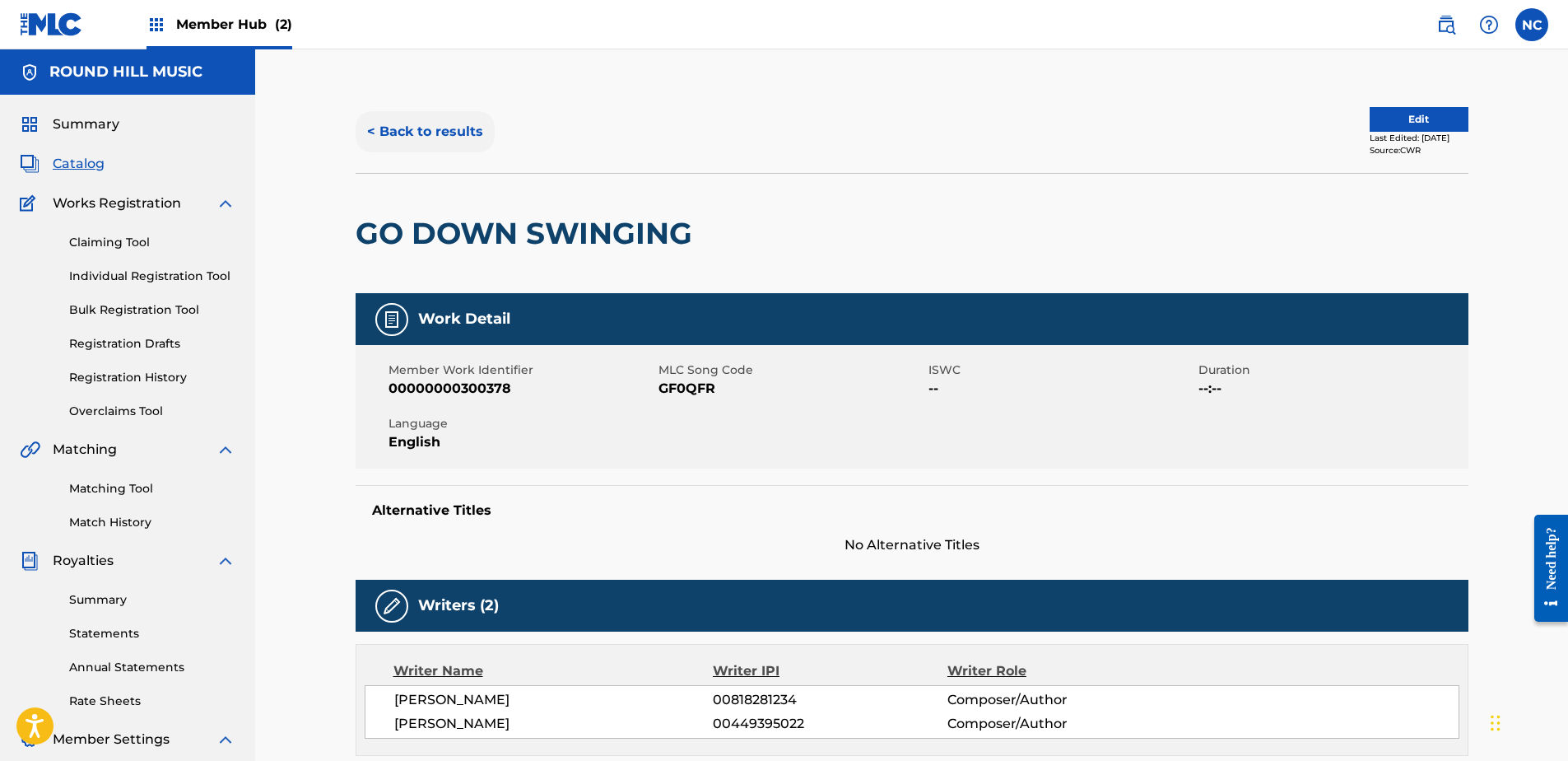
click at [420, 134] on button "< Back to results" at bounding box center [425, 131] width 139 height 41
